Goal: Check status

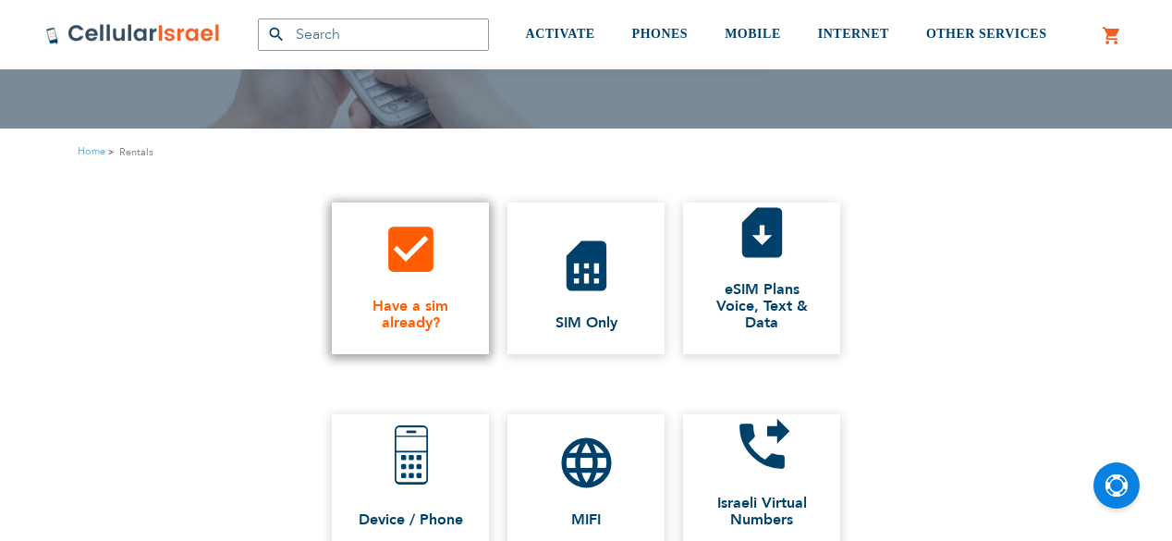
click at [432, 265] on icon "check_box" at bounding box center [411, 249] width 60 height 60
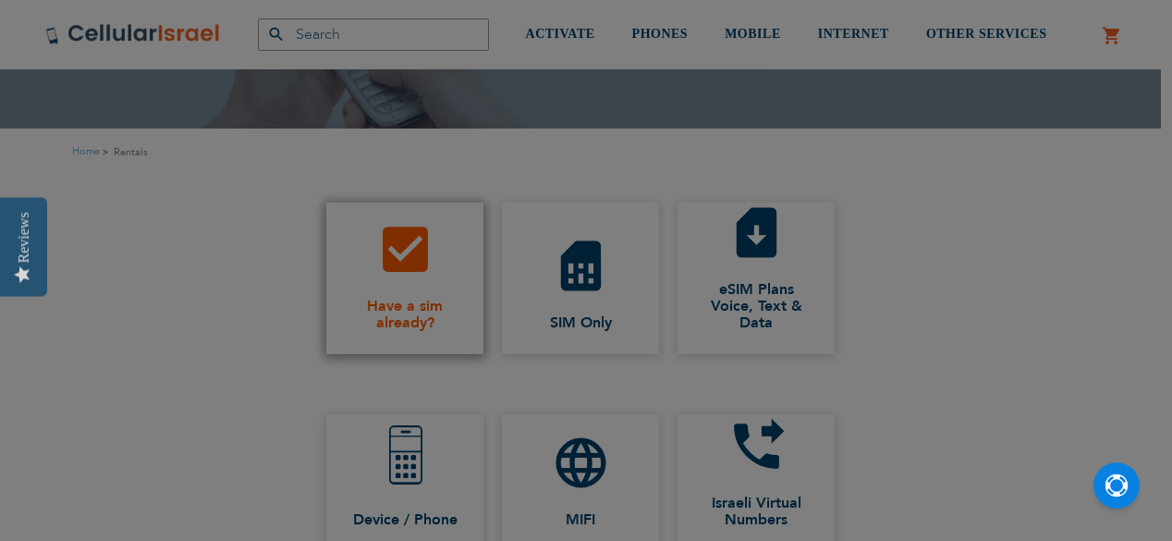
type input "pickup"
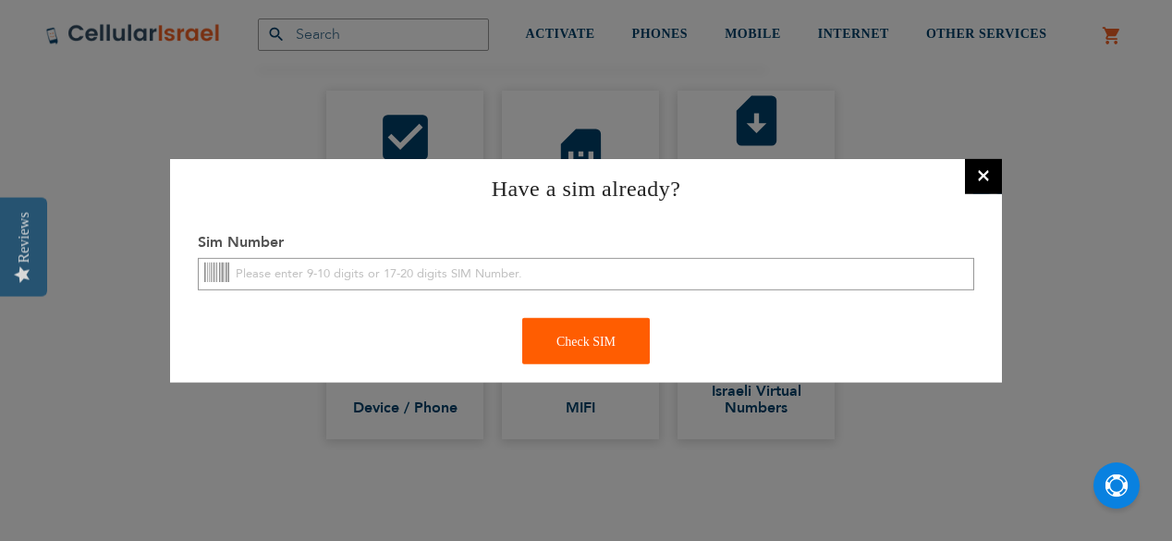
scroll to position [32, 0]
click at [410, 270] on input "text" at bounding box center [586, 274] width 777 height 32
drag, startPoint x: 325, startPoint y: 275, endPoint x: 370, endPoint y: 348, distance: 85.5
click at [325, 275] on input "text" at bounding box center [586, 274] width 777 height 32
click at [377, 352] on div "Check SIM" at bounding box center [586, 341] width 832 height 46
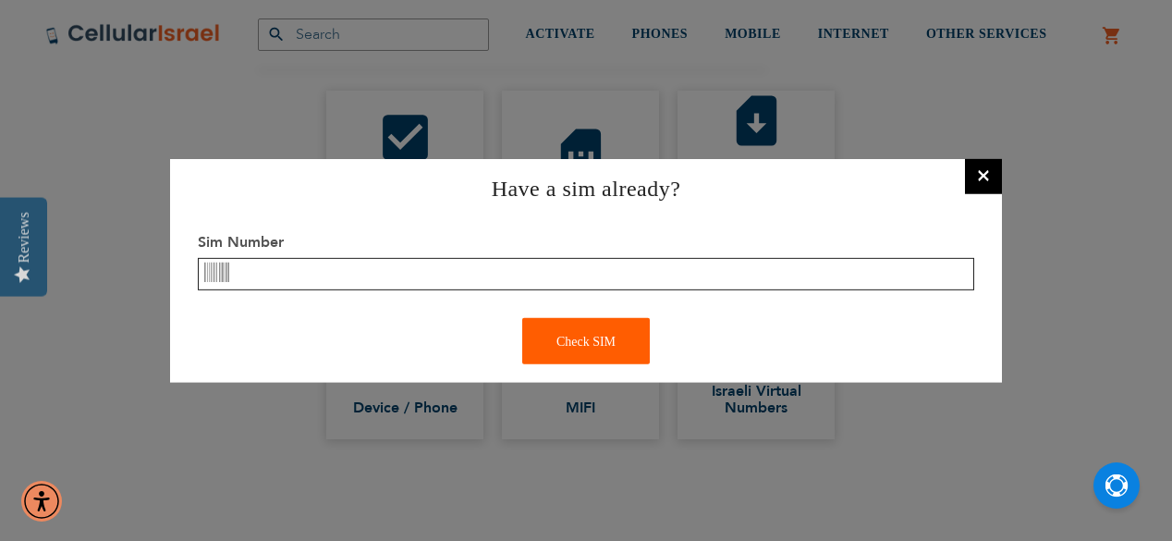
click at [410, 286] on input "text" at bounding box center [586, 274] width 777 height 32
click at [983, 167] on button "×" at bounding box center [983, 174] width 37 height 37
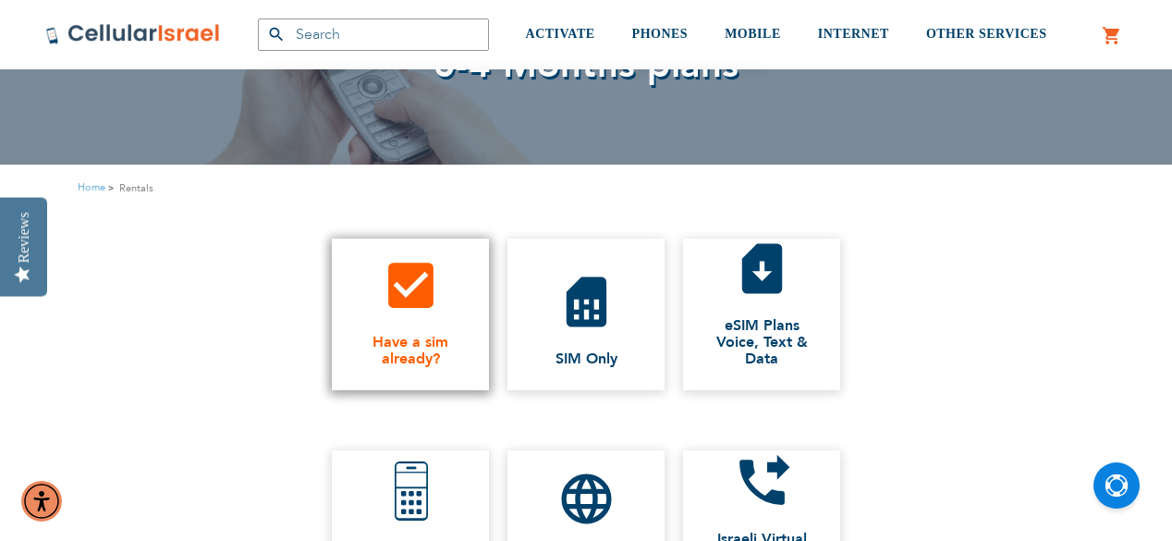
scroll to position [222, 0]
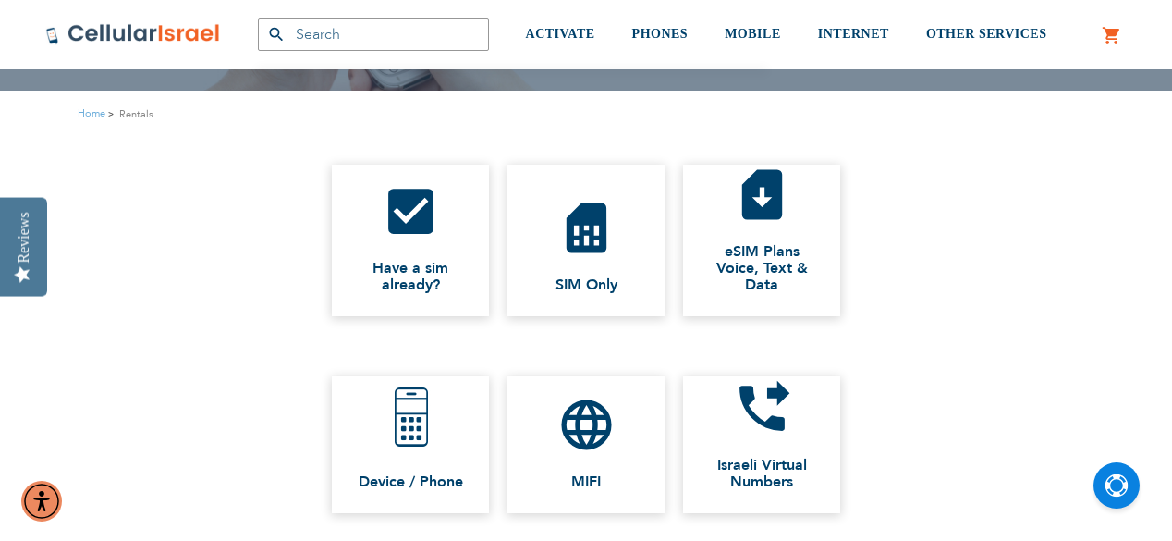
click at [166, 33] on img at bounding box center [133, 34] width 176 height 22
